Goal: Complete application form: Complete application form

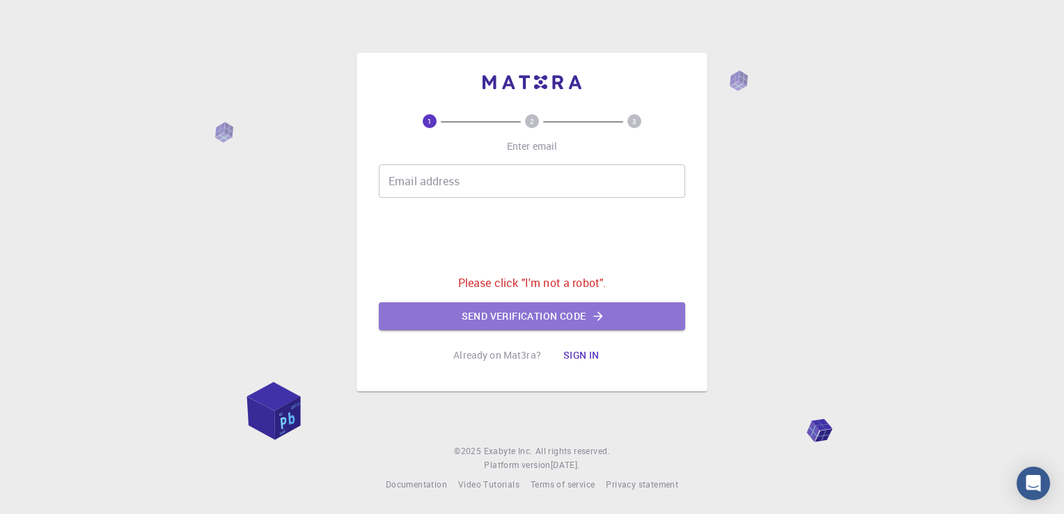
click at [501, 305] on button "Send verification code" at bounding box center [532, 316] width 306 height 28
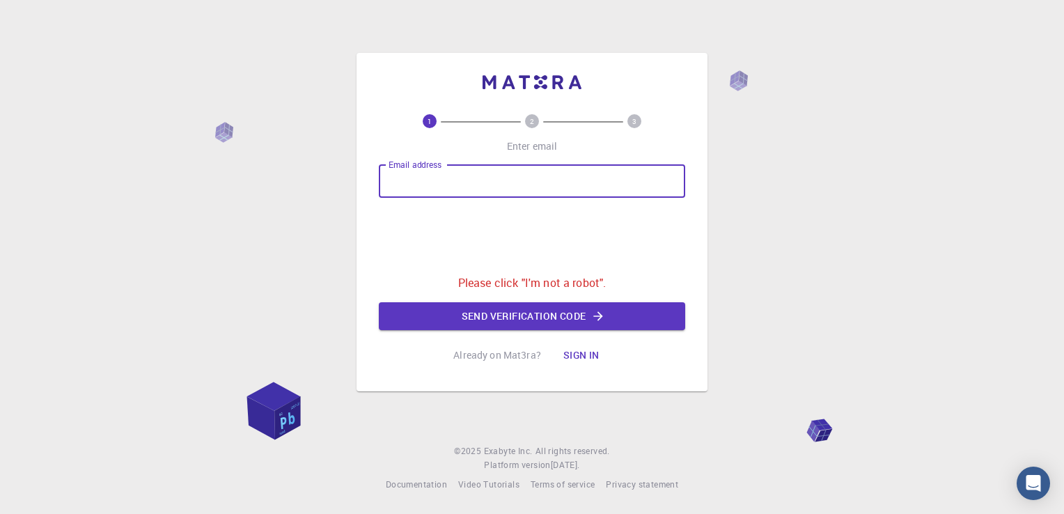
click at [475, 193] on input "Email address" at bounding box center [532, 180] width 306 height 33
click at [448, 182] on input "Email address" at bounding box center [532, 180] width 306 height 33
type input "emils"
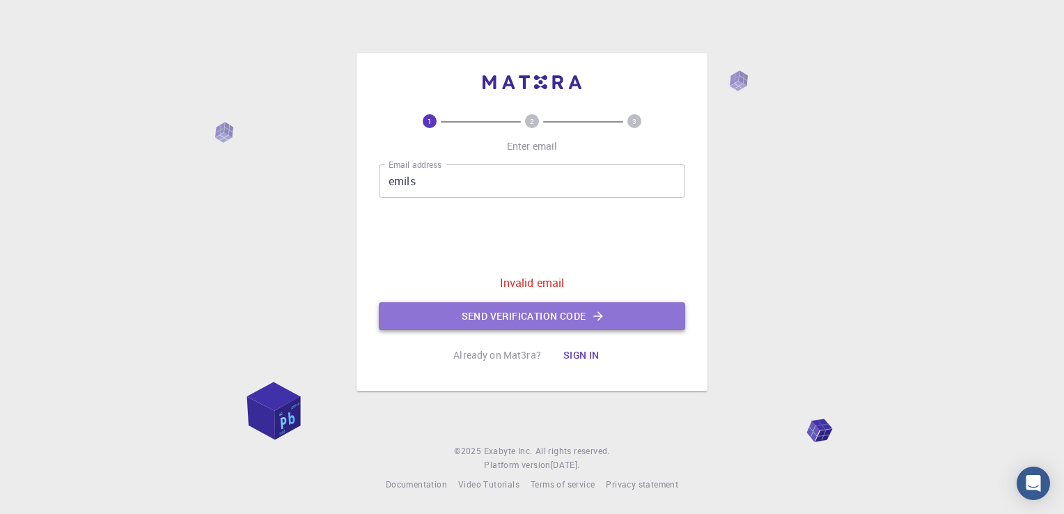
click at [466, 311] on button "Send verification code" at bounding box center [532, 316] width 306 height 28
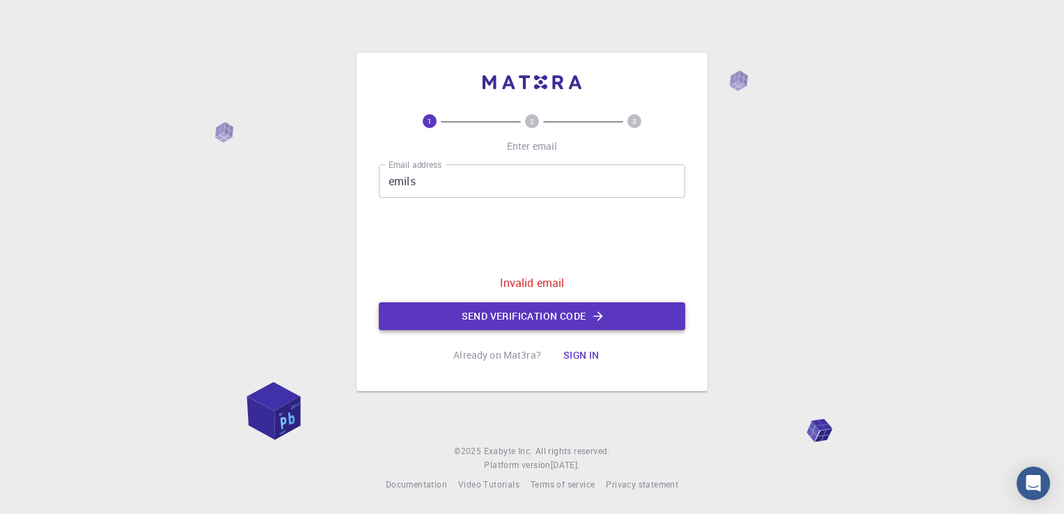
click at [466, 311] on button "Send verification code" at bounding box center [532, 316] width 306 height 28
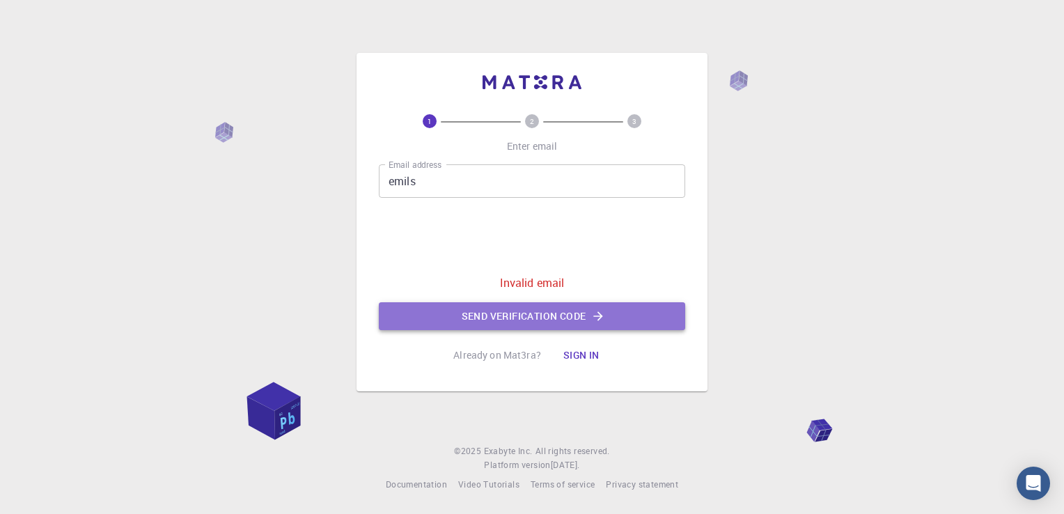
click at [466, 311] on button "Send verification code" at bounding box center [532, 316] width 306 height 28
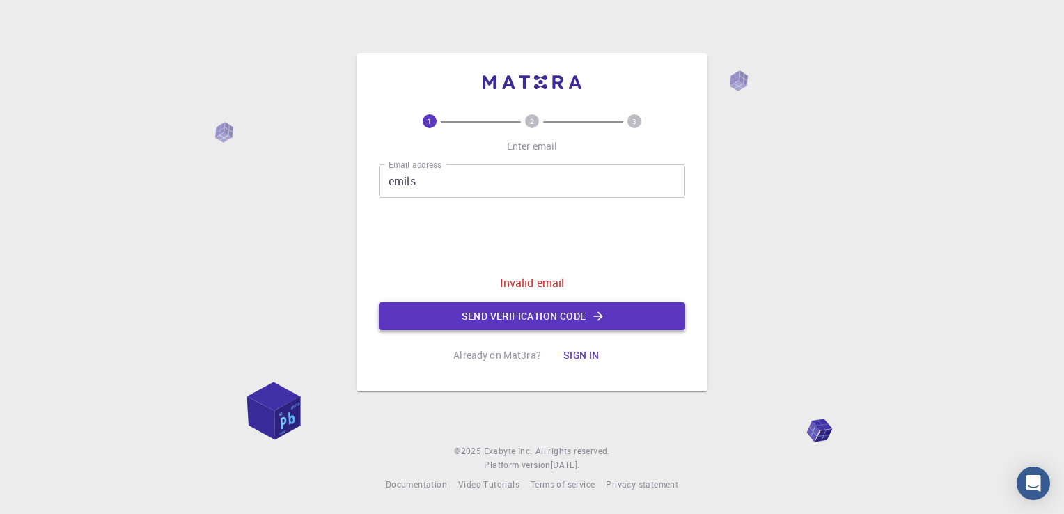
click at [466, 311] on button "Send verification code" at bounding box center [532, 316] width 306 height 28
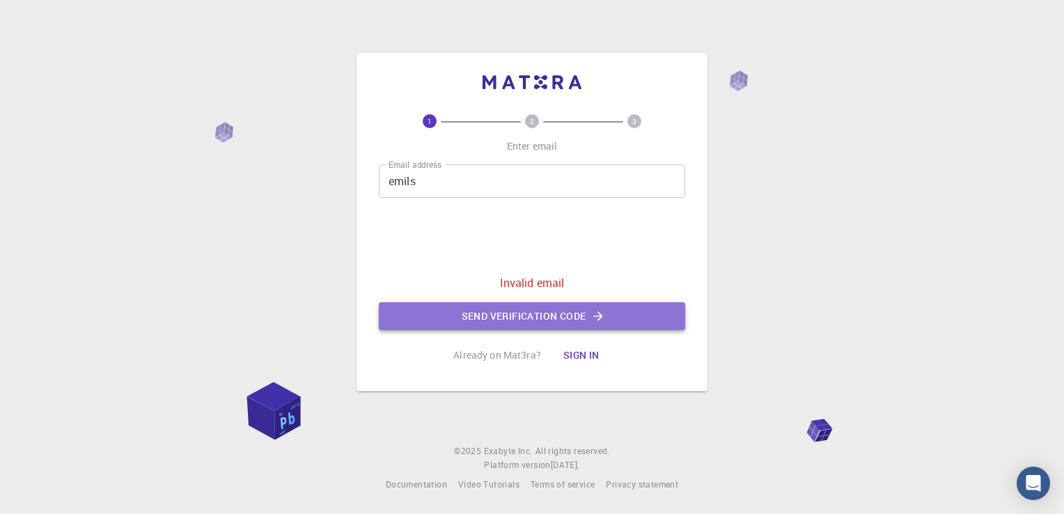
click at [466, 311] on button "Send verification code" at bounding box center [532, 316] width 306 height 28
